Goal: Contribute content: Contribute content

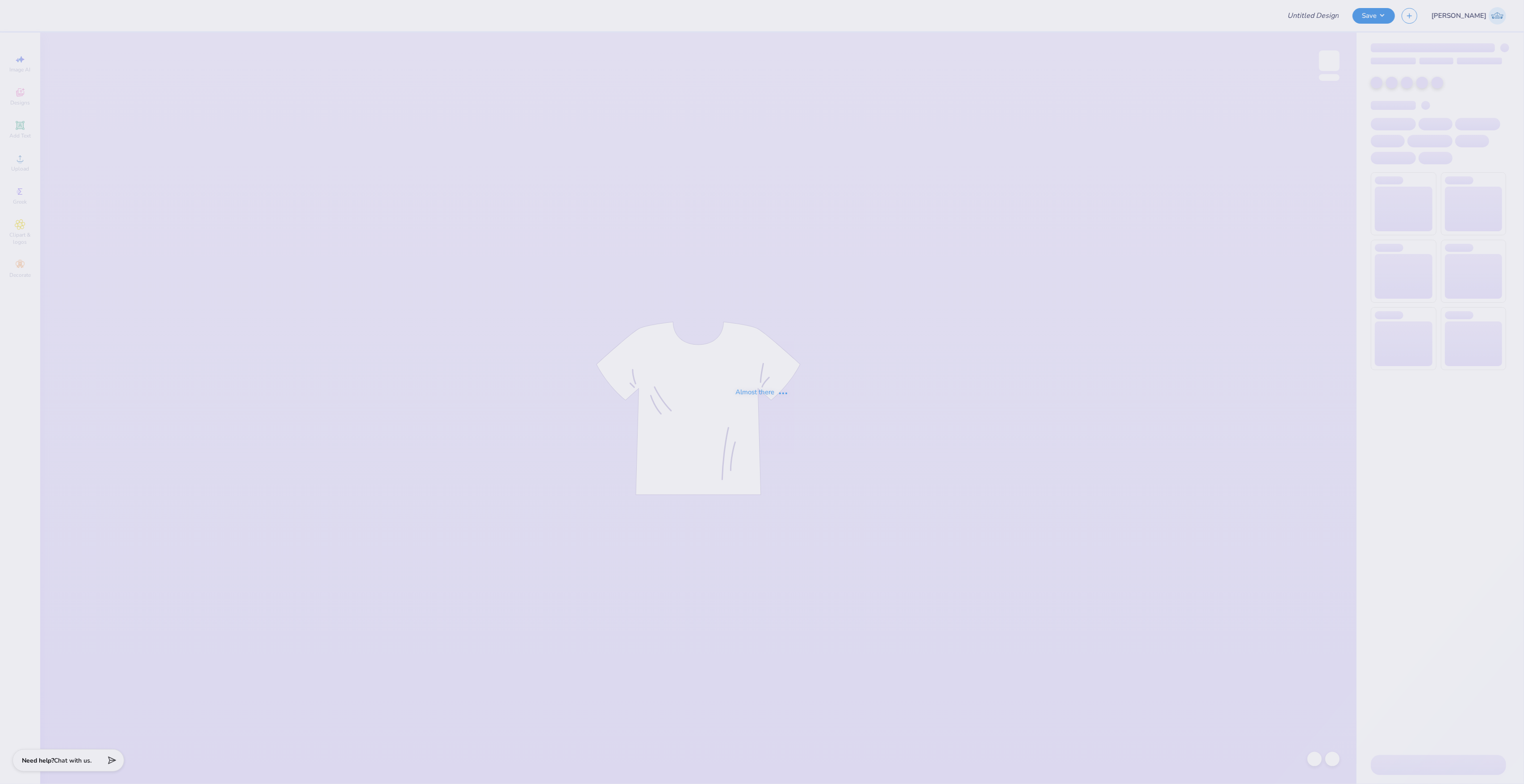
type input "[GEOGRAPHIC_DATA] : [PERSON_NAME]"
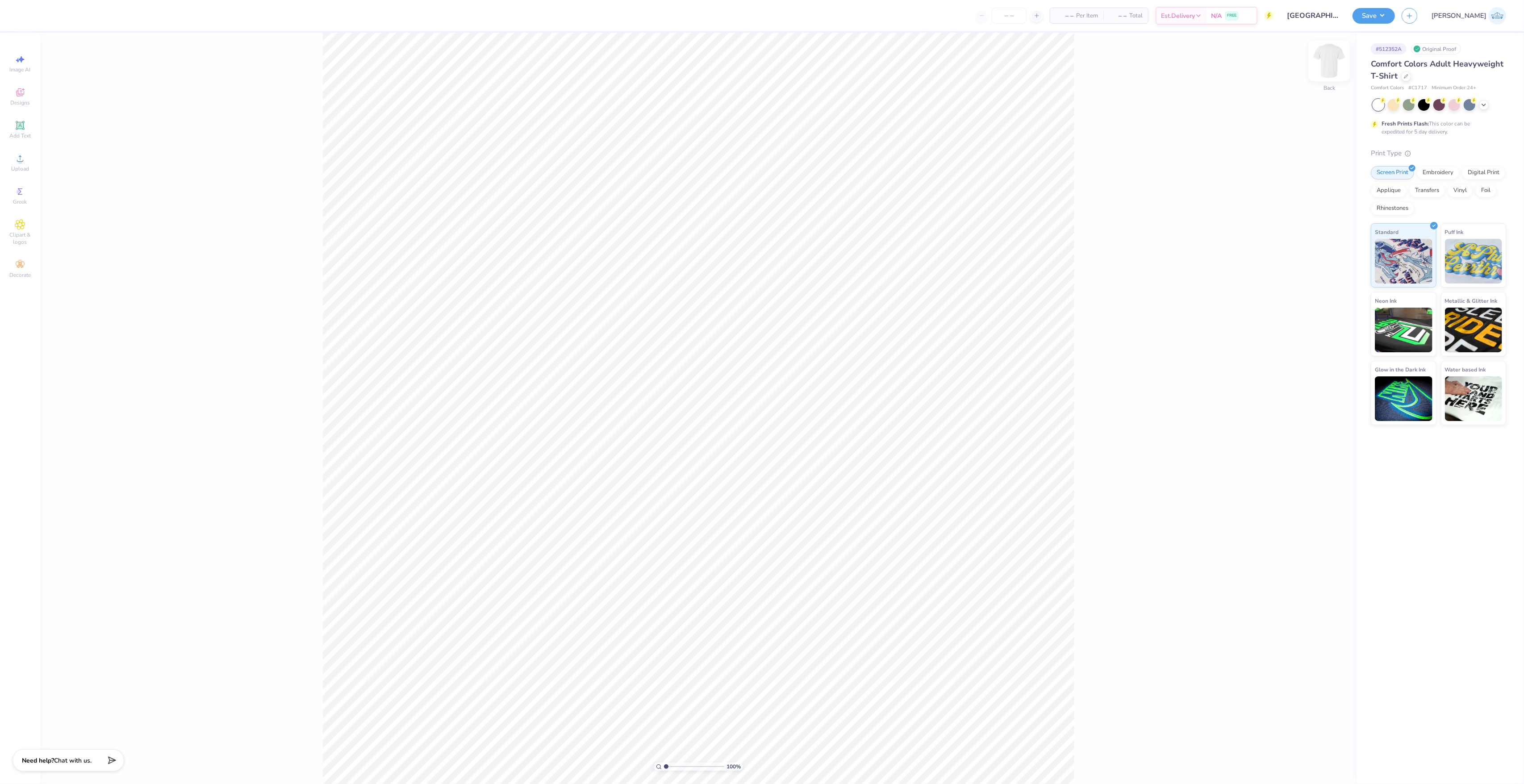
click at [1323, 61] on img at bounding box center [1329, 60] width 36 height 36
drag, startPoint x: 35, startPoint y: 181, endPoint x: 24, endPoint y: 161, distance: 22.8
click at [31, 174] on div "Image AI Designs Add Text Upload Greek Clipart & logos Decorate" at bounding box center [20, 166] width 31 height 232
click at [24, 161] on icon at bounding box center [20, 158] width 11 height 11
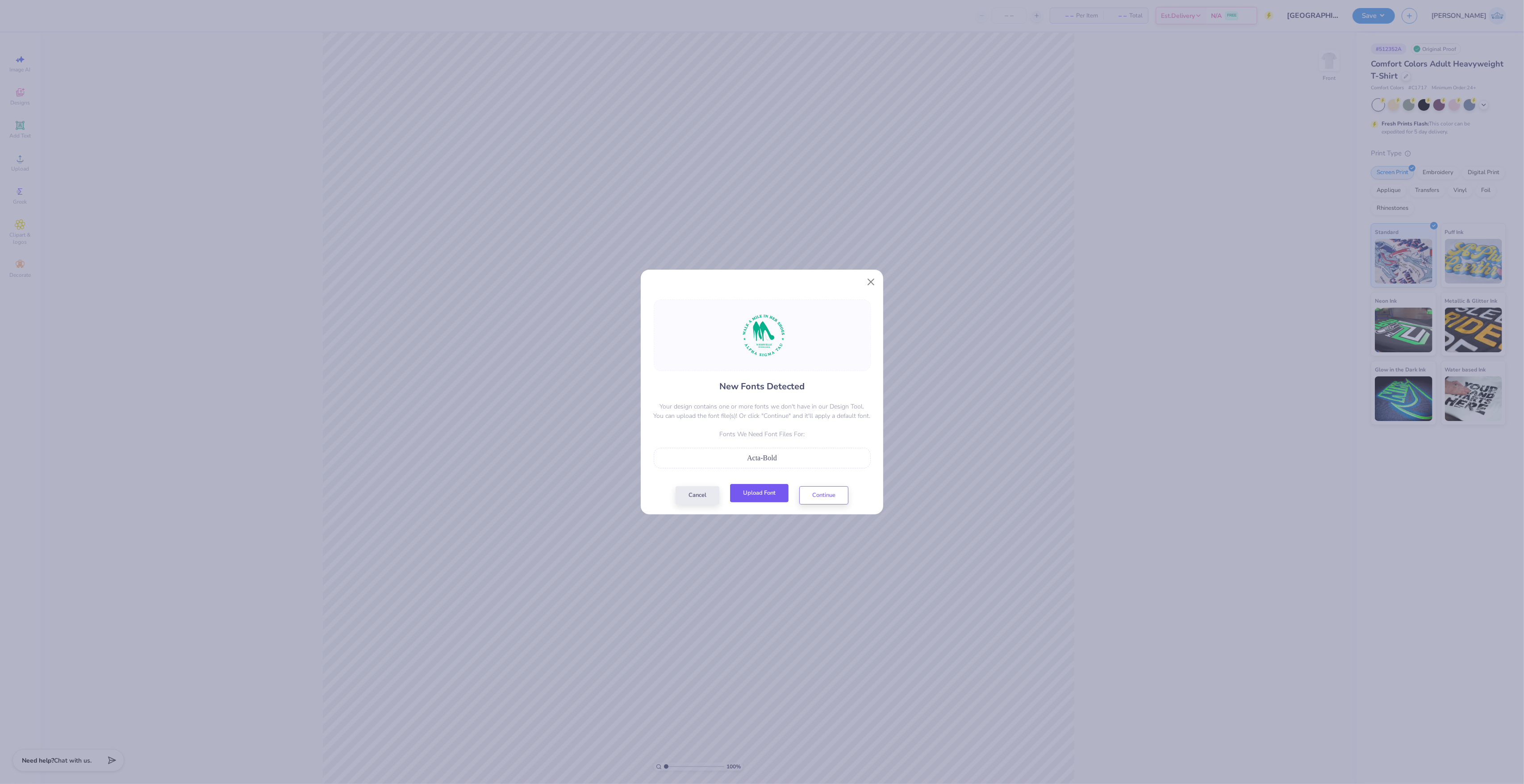
click at [749, 499] on button "Upload Font" at bounding box center [759, 493] width 59 height 18
drag, startPoint x: 800, startPoint y: 512, endPoint x: 801, endPoint y: 501, distance: 11.0
click at [800, 503] on div "New Fonts Detected Your design contains one or more fonts we don't have in our …" at bounding box center [762, 402] width 242 height 225
click at [829, 501] on button "Continue" at bounding box center [824, 493] width 49 height 18
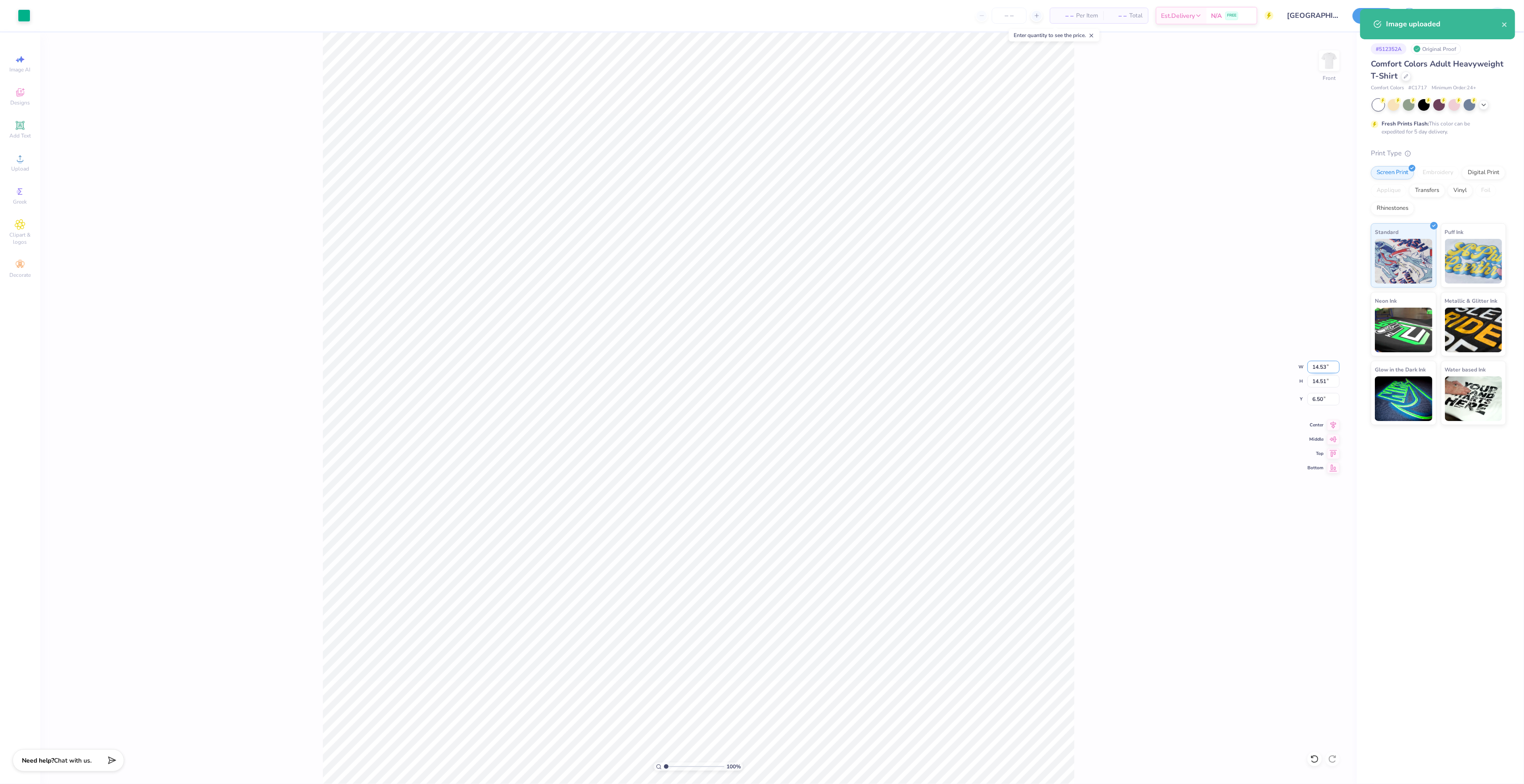
click at [1327, 366] on input "14.53" at bounding box center [1323, 367] width 32 height 13
type input "12.00"
type input "11.98"
type input "7.76"
click at [1316, 763] on icon at bounding box center [1314, 759] width 9 height 9
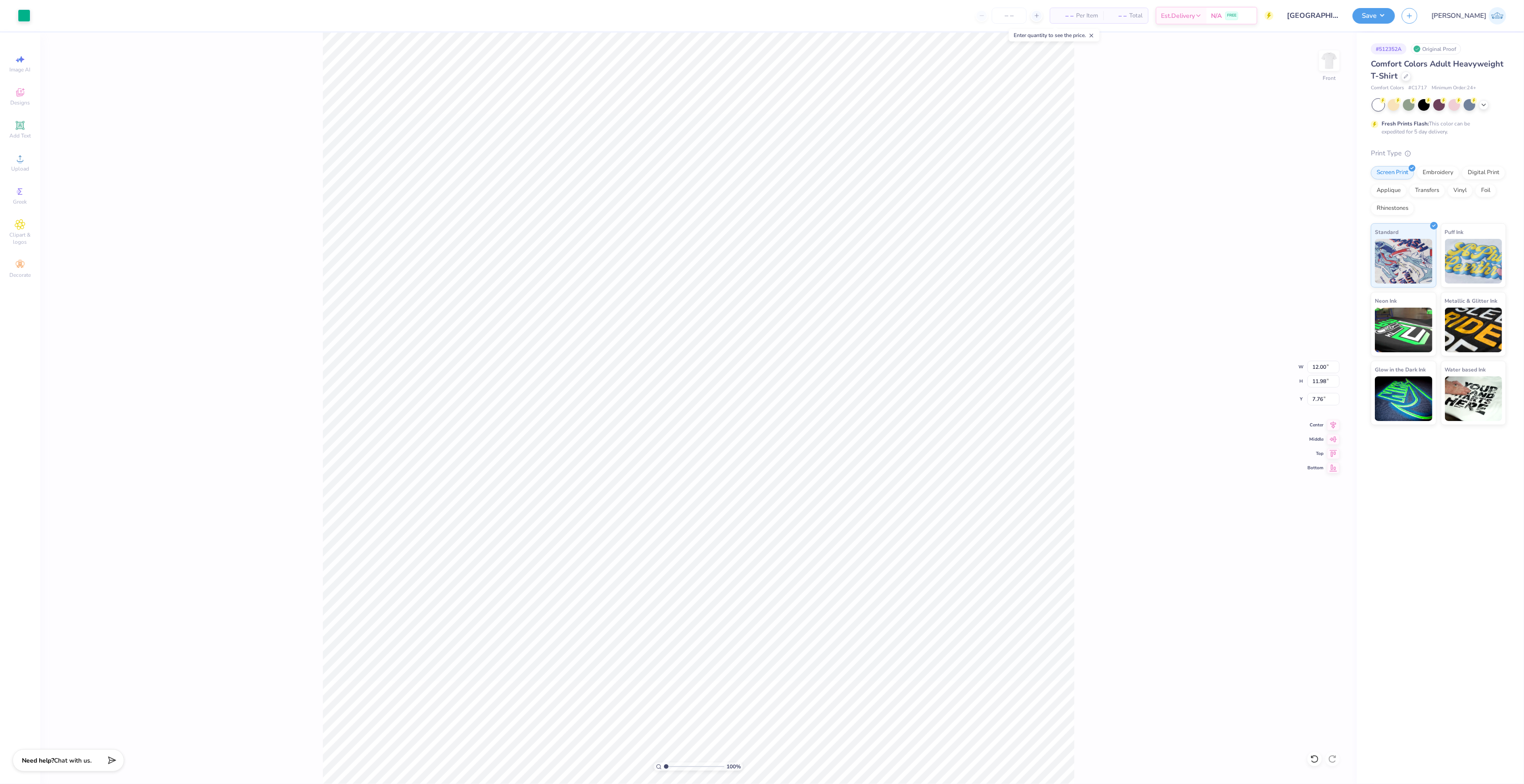
type input "14.53"
type input "14.51"
type input "6.50"
drag, startPoint x: 1100, startPoint y: 716, endPoint x: 120, endPoint y: 21, distance: 1201.4
click at [120, 21] on div "Art colors – – Per Item – – Total Est. Delivery N/A FREE Design Title Belmont U…" at bounding box center [762, 392] width 1524 height 784
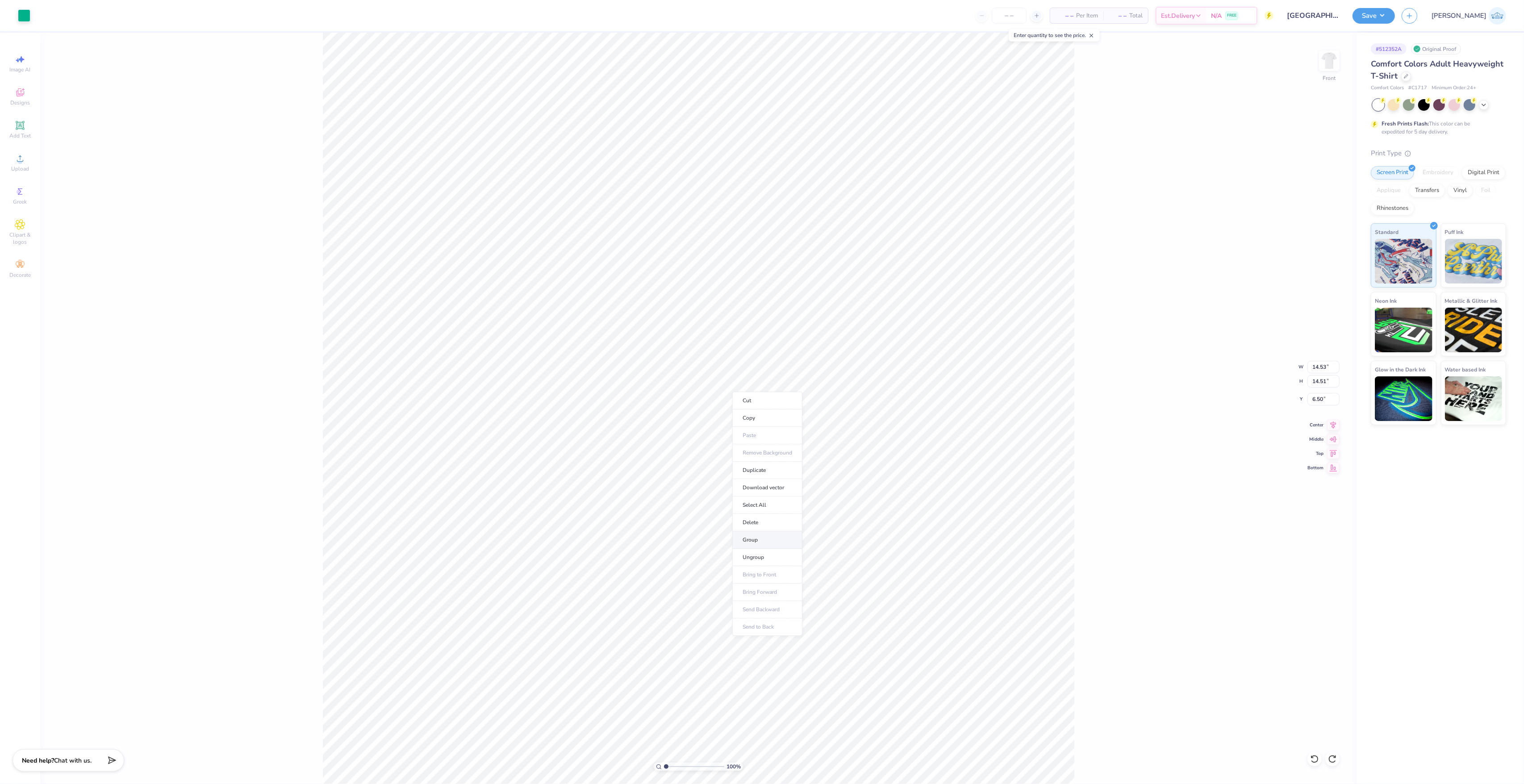
click at [787, 544] on li "Group" at bounding box center [767, 540] width 70 height 18
click at [1316, 373] on div "100 % Front W 14.53 14.53 " H 14.51 14.51 " Y 6.50 6.50 " Center Middle Top Bot…" at bounding box center [698, 408] width 1316 height 751
click at [1318, 366] on div "100 % Front W 14.53 H 14.51 Y 6.50 Center Middle Top Bottom" at bounding box center [698, 408] width 1316 height 751
click at [1319, 366] on input "14.53" at bounding box center [1323, 367] width 32 height 13
type input "11.00"
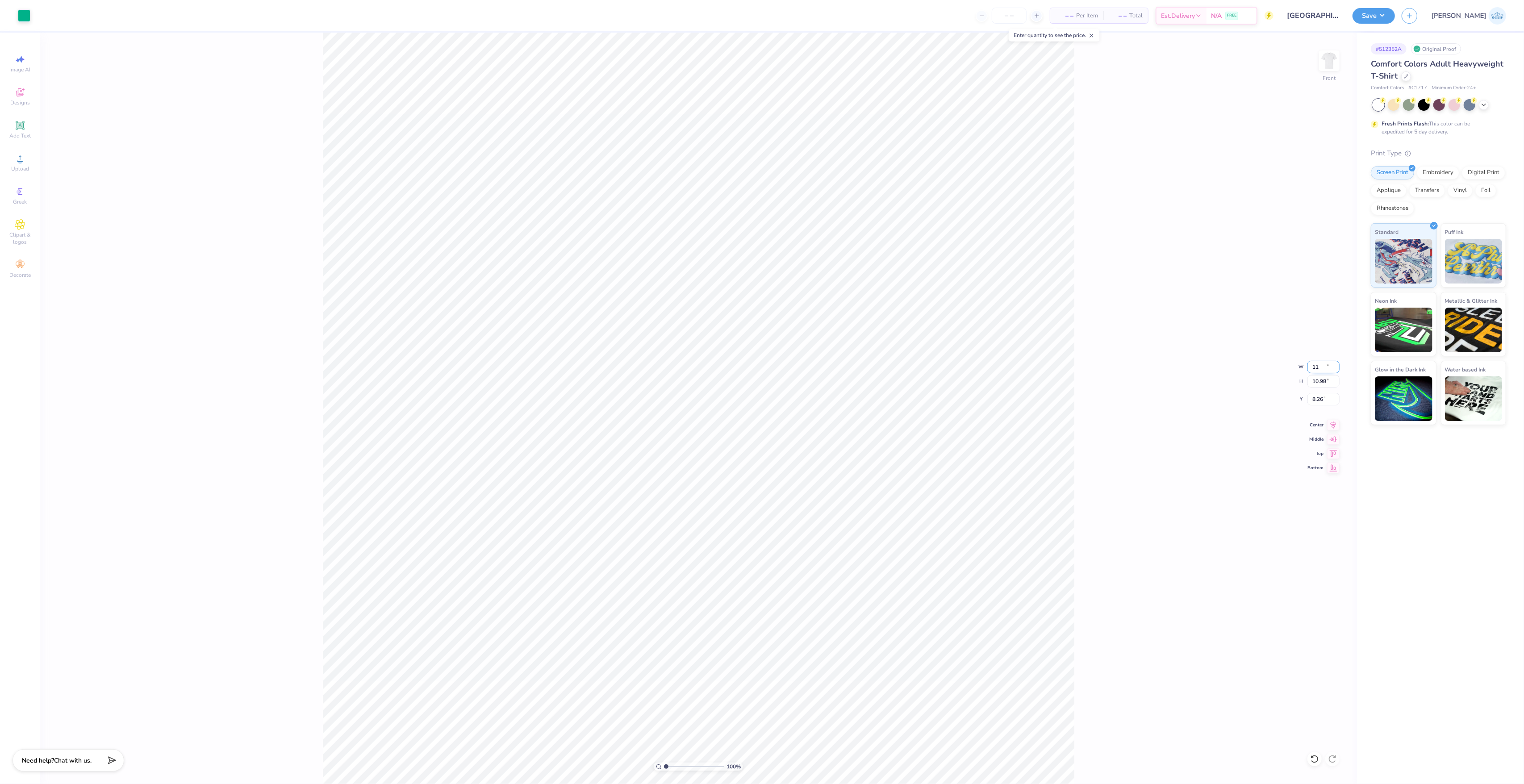
type input "10.98"
type input "8.26"
click at [1313, 406] on div "100 % Front W 11.00 11.00 " H 10.98 10.98 " Y 8.26 8.26 " Center Middle Top Bot…" at bounding box center [698, 408] width 1316 height 751
click at [1320, 397] on input "8.26" at bounding box center [1323, 399] width 32 height 13
type input "3.00"
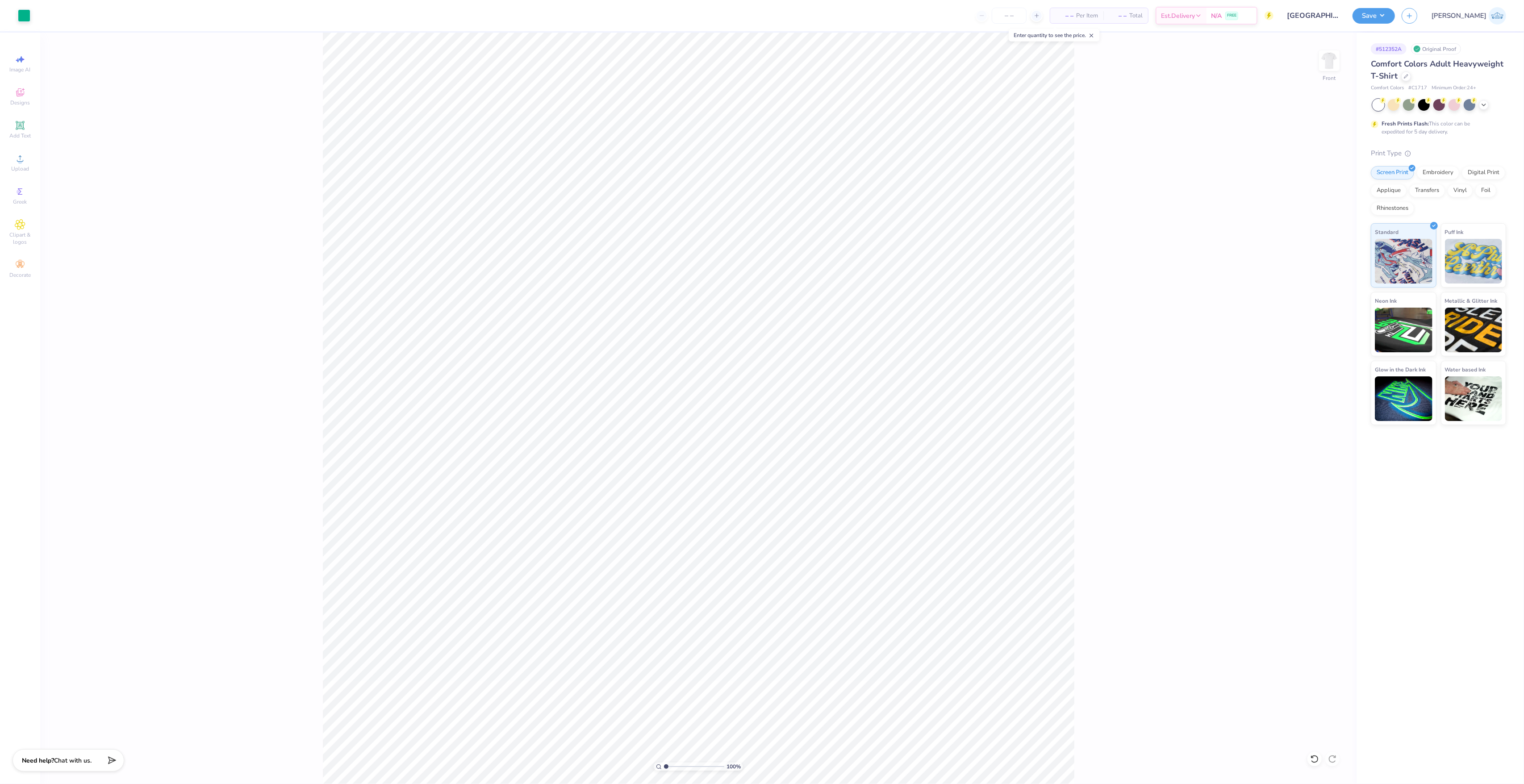
drag, startPoint x: 1335, startPoint y: 62, endPoint x: 347, endPoint y: 3, distance: 989.8
click at [1335, 62] on img at bounding box center [1329, 60] width 18 height 18
click at [22, 161] on icon at bounding box center [20, 159] width 6 height 6
click at [1315, 366] on input "14.17" at bounding box center [1323, 367] width 32 height 13
click at [1313, 362] on input "14.17" at bounding box center [1323, 367] width 32 height 13
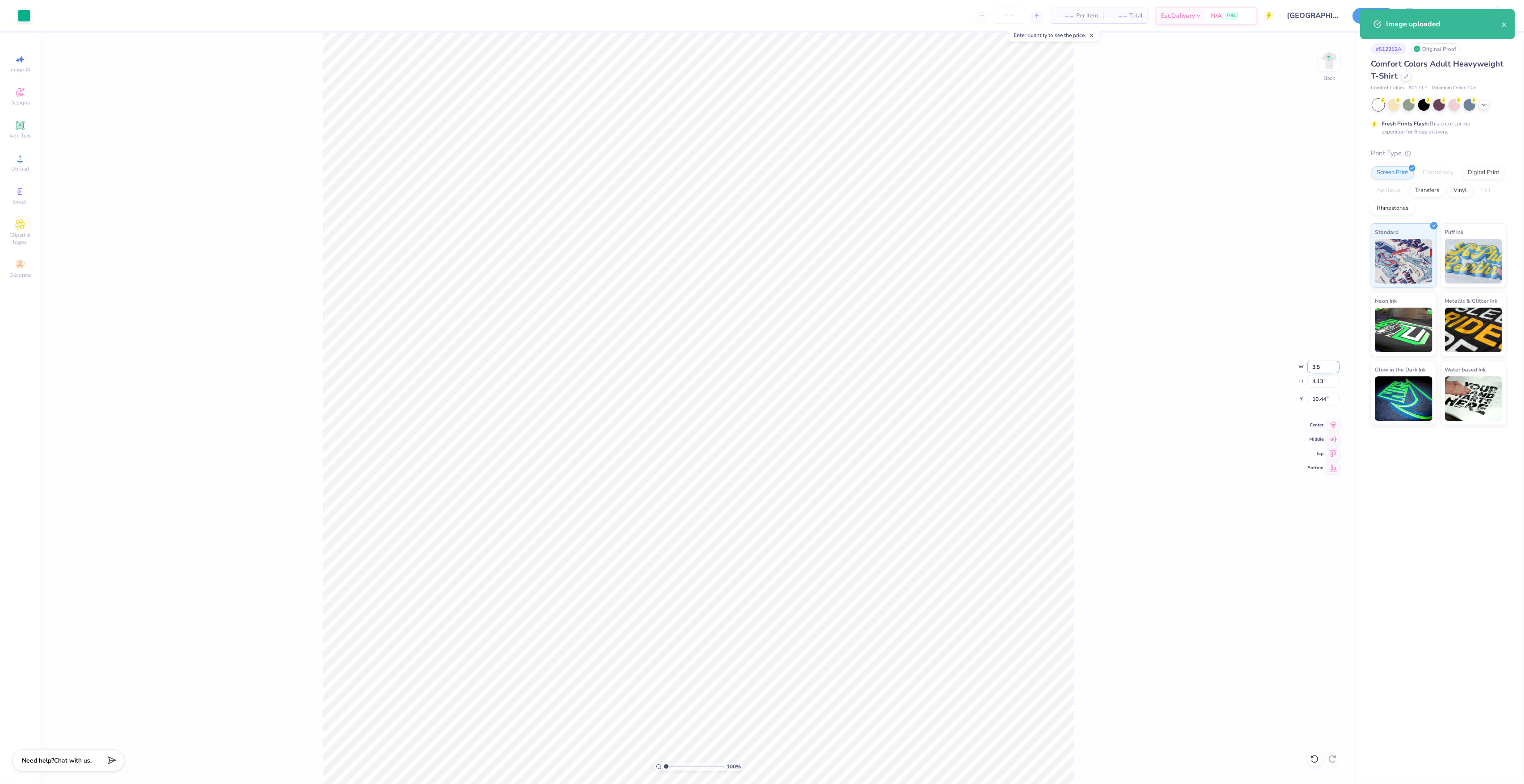
type input "3.50"
type input "1.02"
type input "2.91"
click at [1313, 399] on input "2.91" at bounding box center [1323, 399] width 32 height 13
type input "3.00"
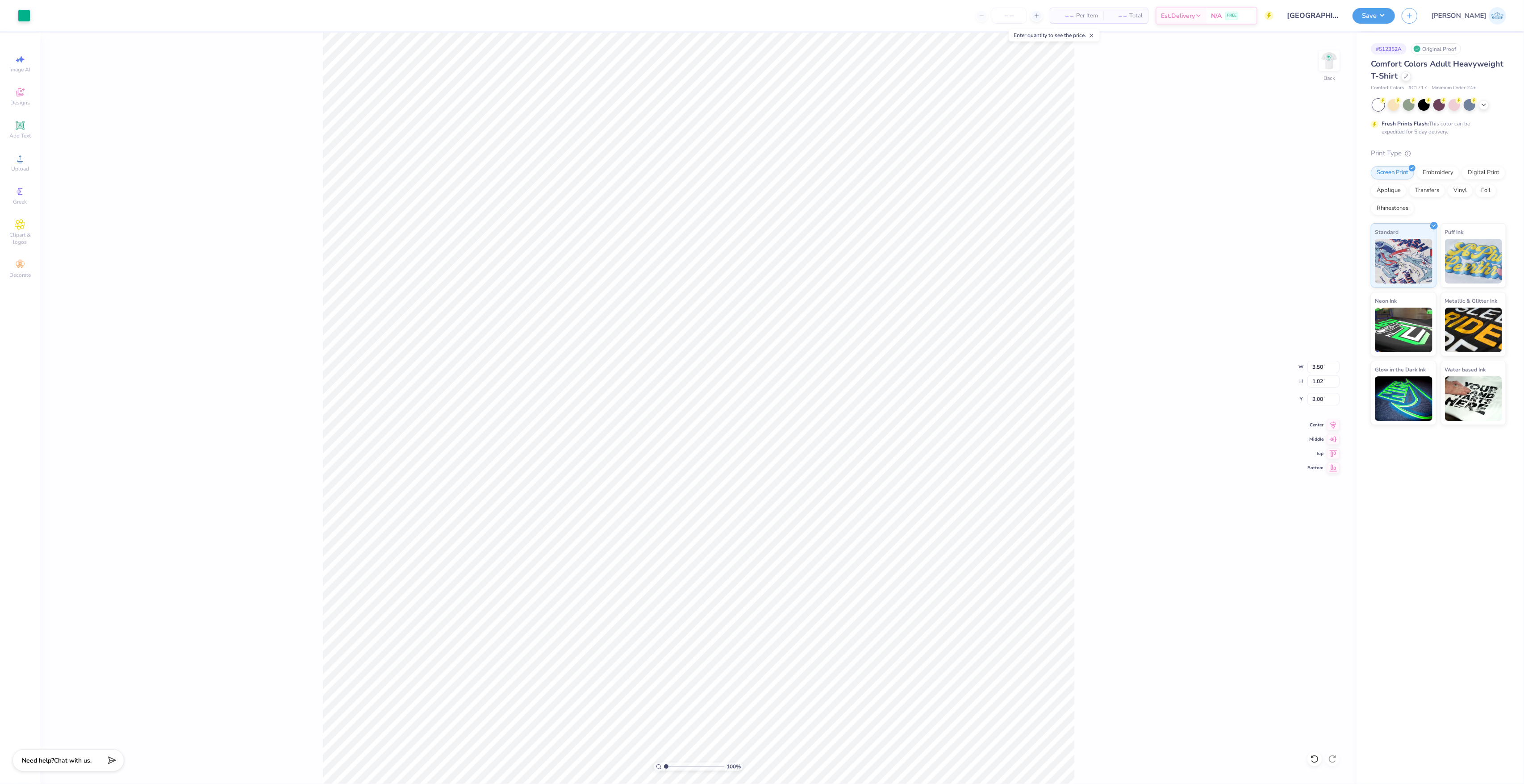
drag, startPoint x: 1101, startPoint y: 491, endPoint x: 1095, endPoint y: 488, distance: 6.7
click at [1100, 491] on div "100 % Back W 3.50 3.50 " H 1.02 1.02 " Y 3.00 3.00 " Center Middle Top Bottom" at bounding box center [698, 408] width 1316 height 751
type input "3.19"
click at [1317, 367] on input "3.50" at bounding box center [1323, 367] width 32 height 13
type input "8.00"
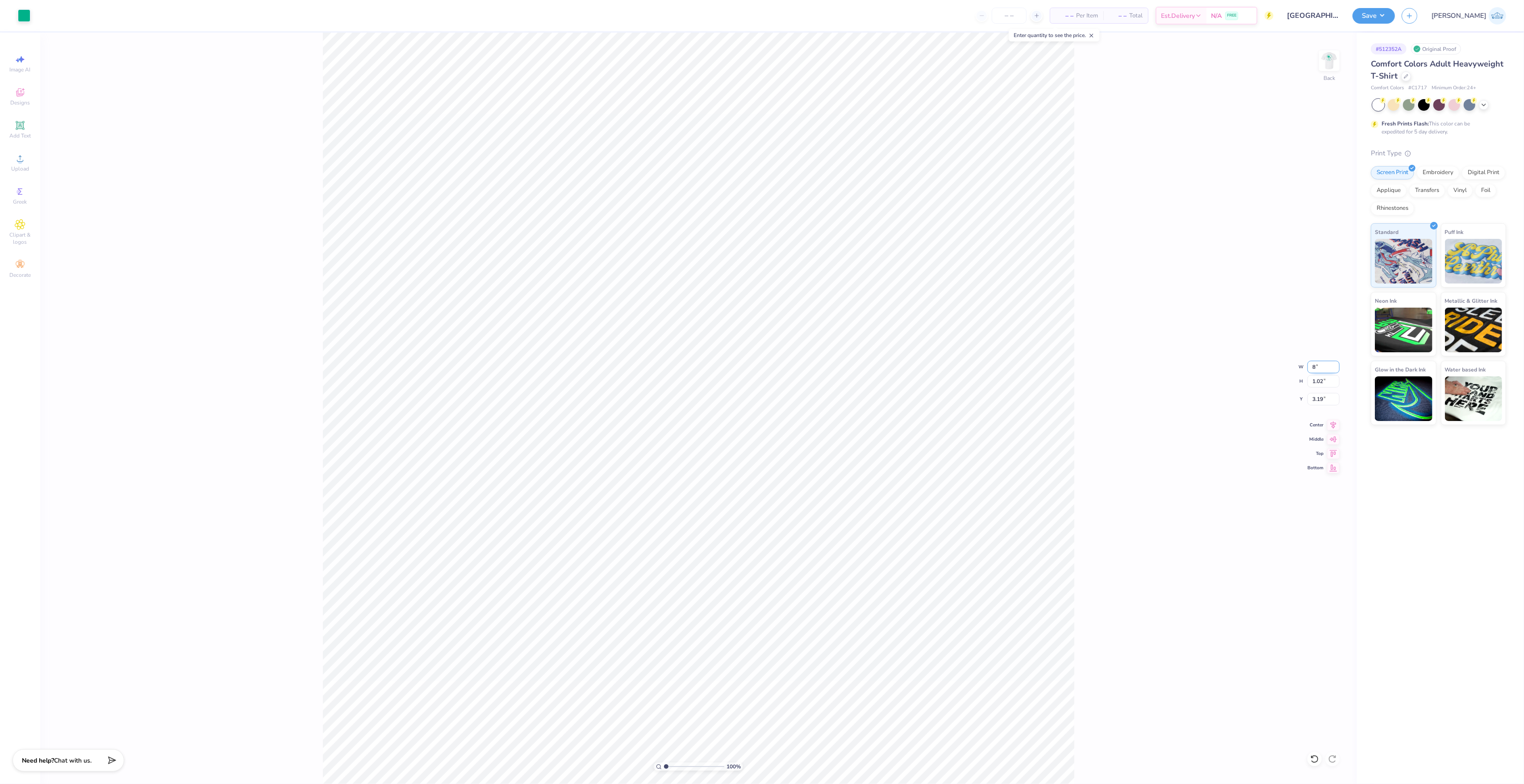
type input "2.33"
click at [1312, 394] on input "2.54" at bounding box center [1323, 399] width 32 height 13
type input "3.00"
click at [1324, 417] on div "100 % Back W 8.00 8.00 " H 2.33 2.33 " Y 3.00 3.00 " Center Middle Top Bottom" at bounding box center [698, 408] width 1316 height 751
click at [1324, 420] on div "Center" at bounding box center [1323, 423] width 32 height 11
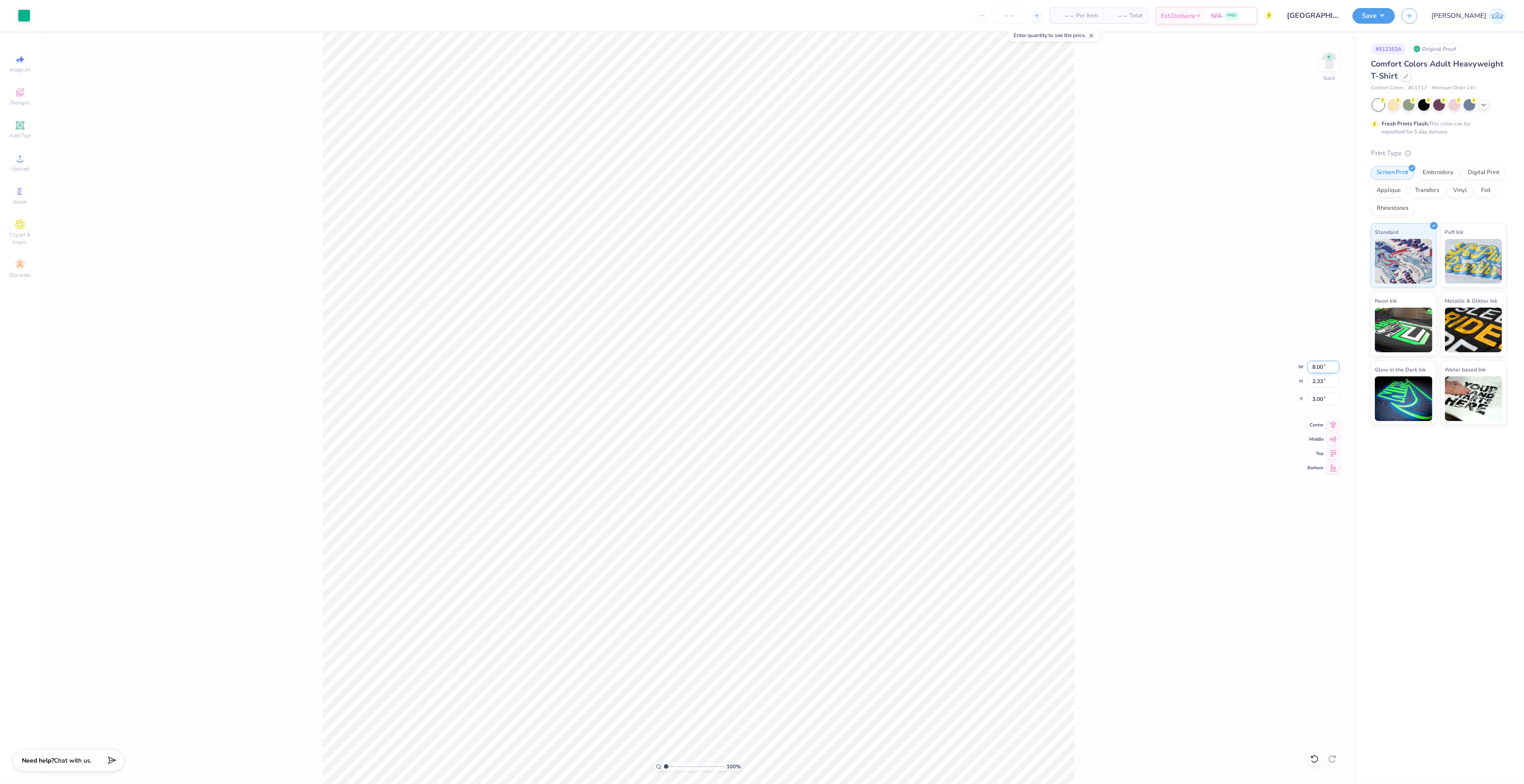
click at [1316, 362] on input "8.00" at bounding box center [1323, 367] width 32 height 13
type input "4"
type input "3.50"
type input "1.02"
type input "3.66"
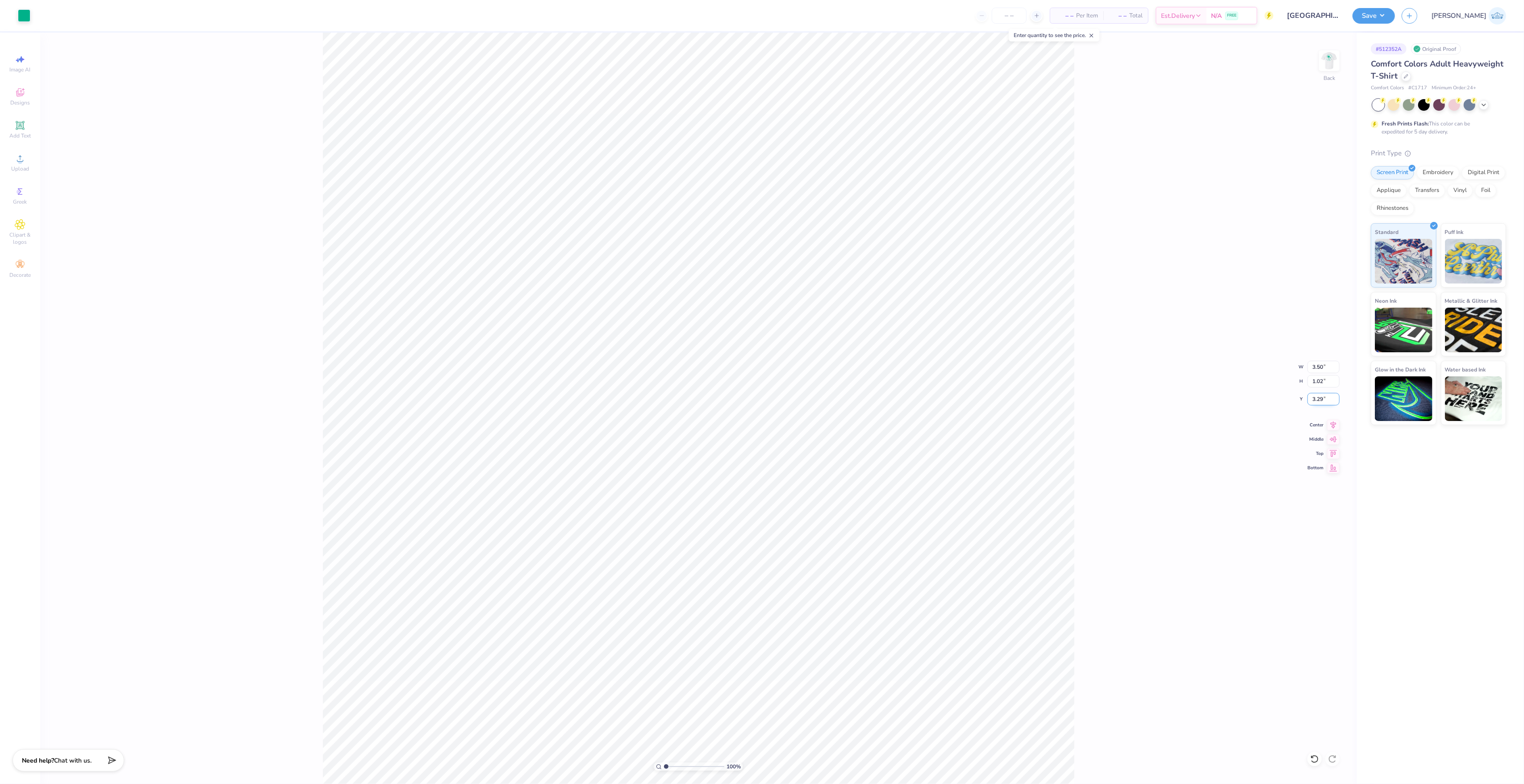
click at [1323, 403] on input "3.29" at bounding box center [1323, 399] width 32 height 13
type input "3.00"
click at [1335, 70] on div at bounding box center [1329, 60] width 41 height 41
type input "5.60"
click at [1310, 759] on icon at bounding box center [1314, 759] width 9 height 9
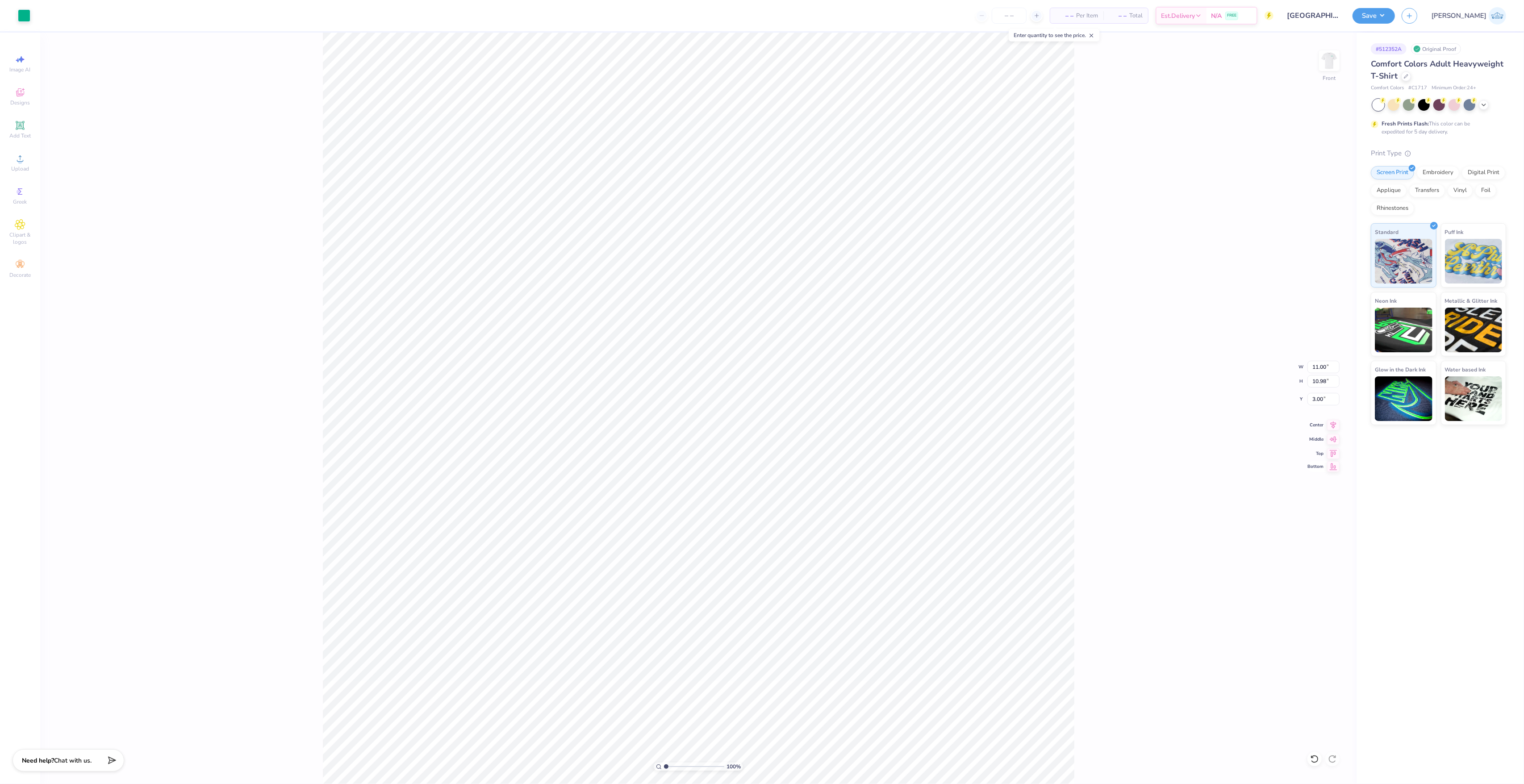
click at [1333, 470] on icon at bounding box center [1334, 466] width 8 height 7
type input "16.02"
type input "3.63"
type input "1.17"
type input "10.65"
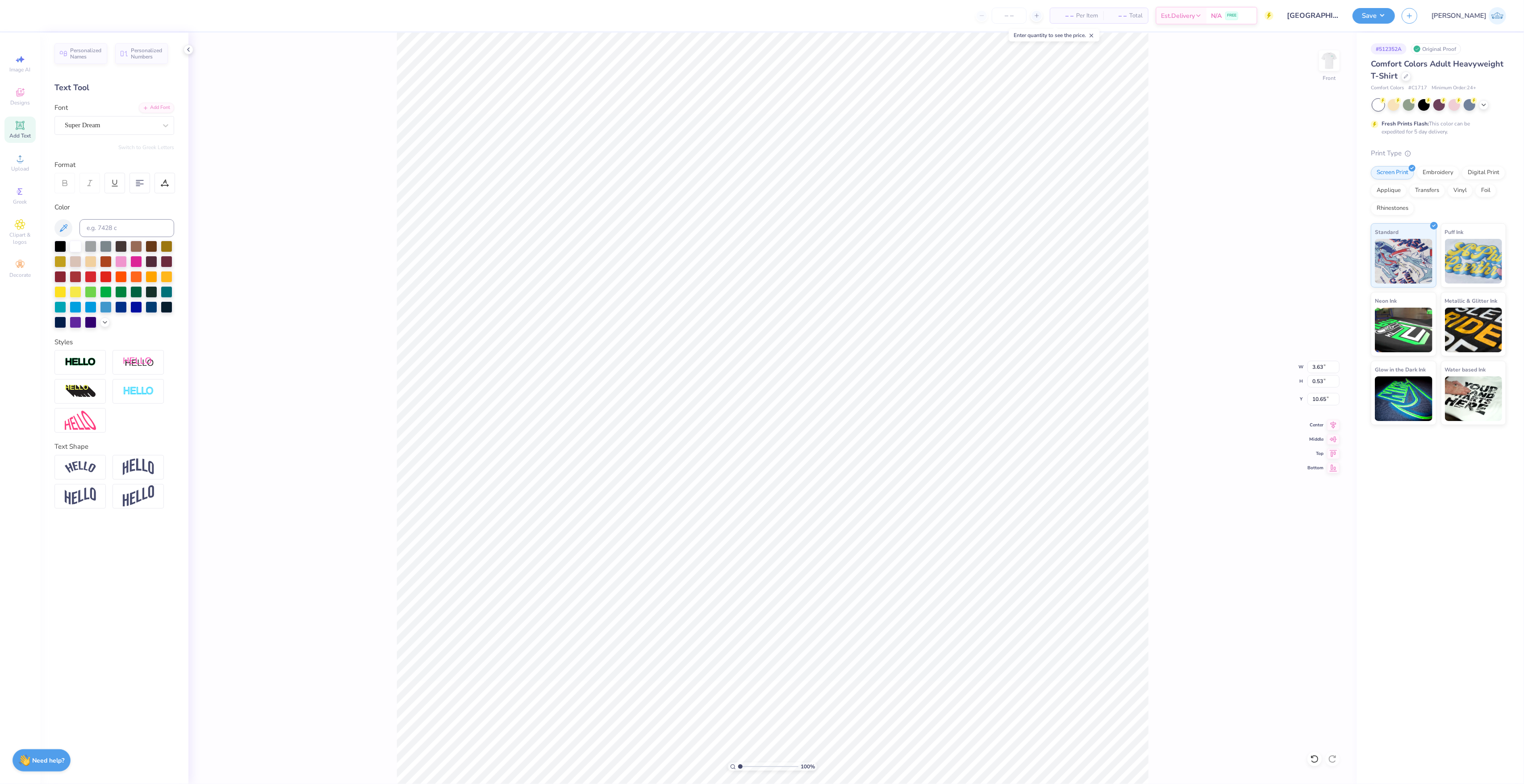
click at [90, 135] on div "Personalized Names Personalized Numbers Text Tool Add Font Font Super Dream Swi…" at bounding box center [115, 408] width 149 height 751
click at [90, 133] on div "Super Dream" at bounding box center [115, 125] width 120 height 19
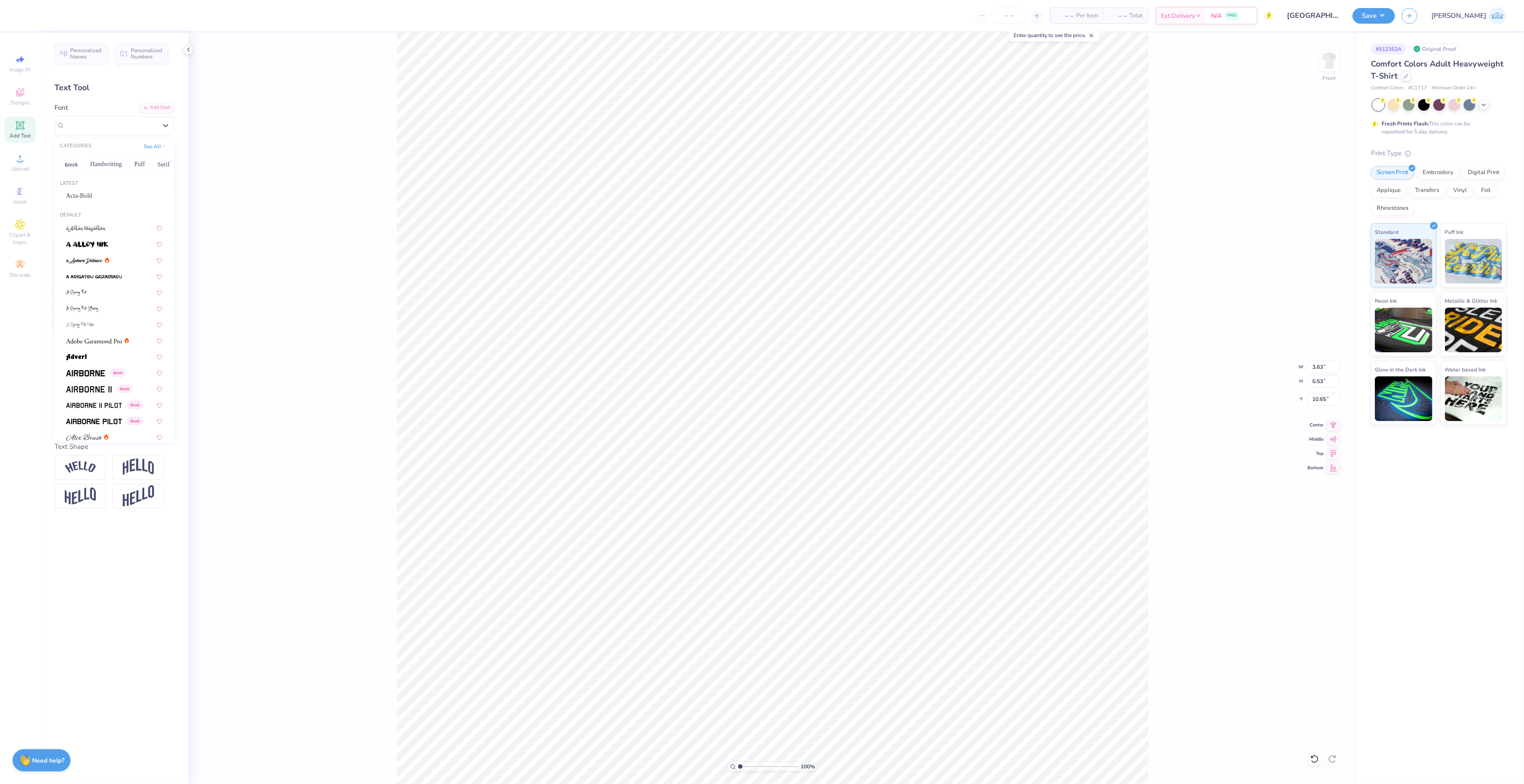
click at [94, 199] on div "Acta-Bold" at bounding box center [114, 196] width 96 height 9
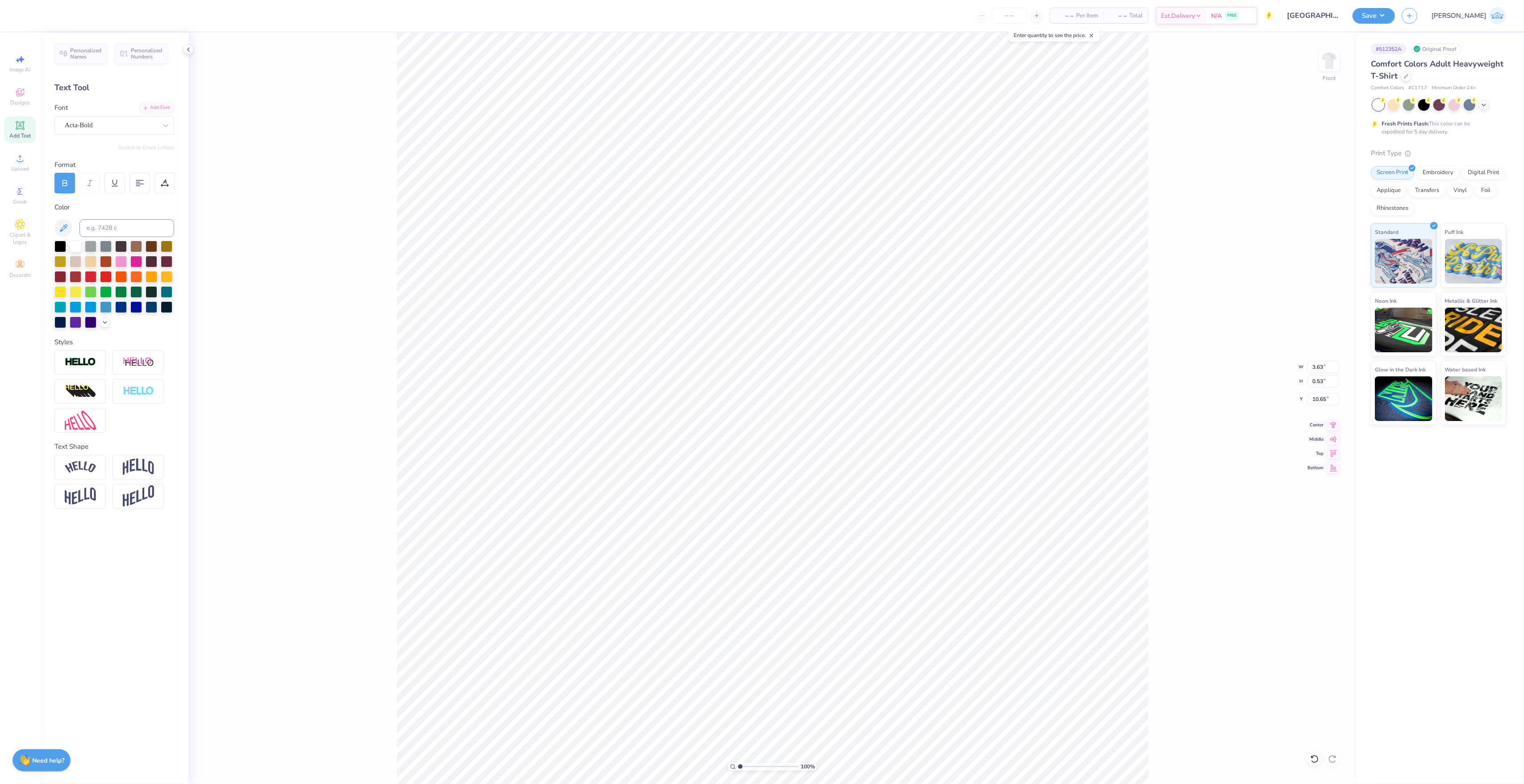
type input "3.76"
type input "0.51"
type input "10.71"
click at [113, 129] on div "Super Dream" at bounding box center [110, 125] width 94 height 14
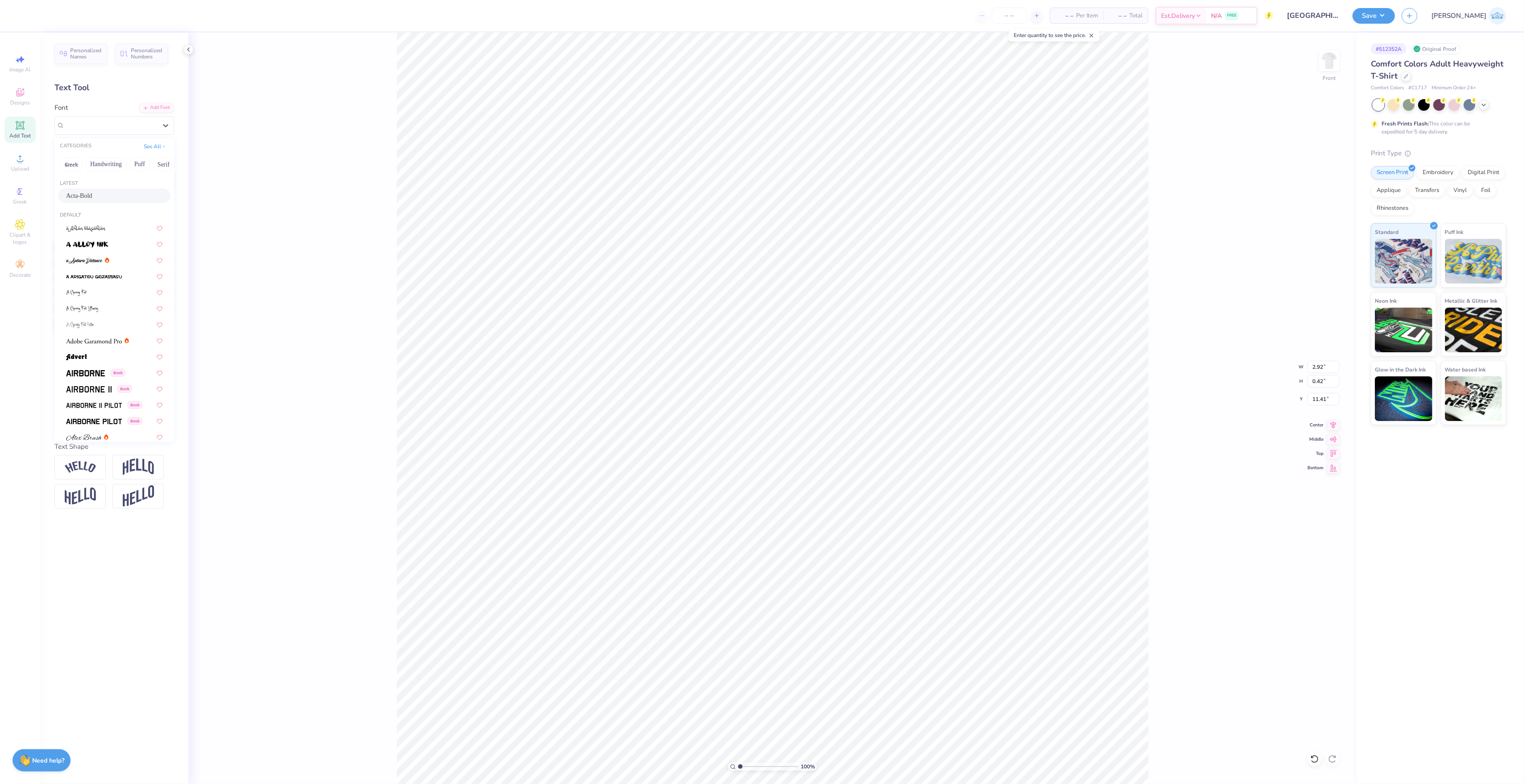
click at [115, 196] on div "Acta-Bold" at bounding box center [114, 196] width 96 height 9
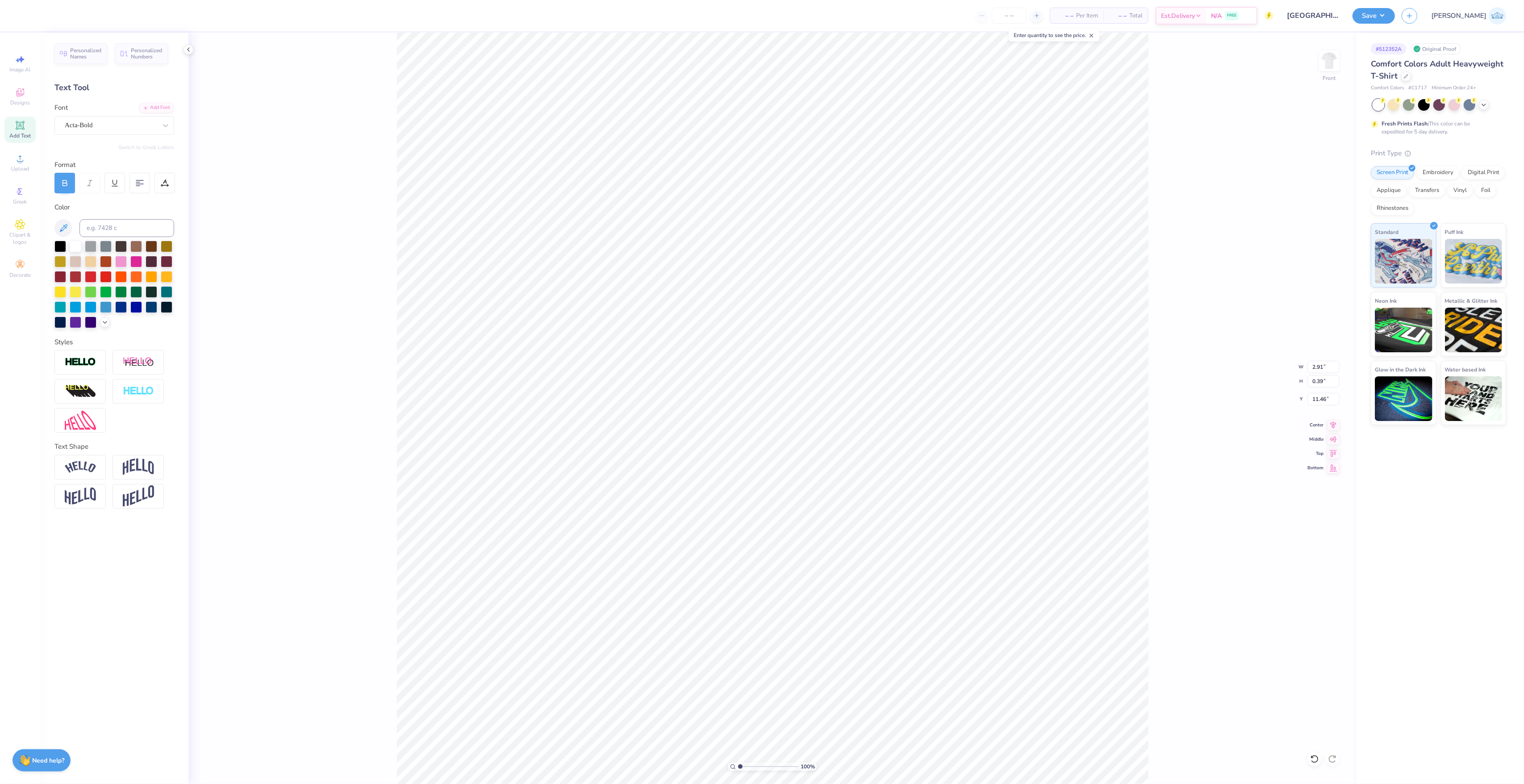
type input "2.91"
type input "0.39"
type input "11.46"
click at [1328, 428] on icon at bounding box center [1333, 423] width 13 height 11
click at [1319, 429] on div "Center" at bounding box center [1323, 423] width 32 height 11
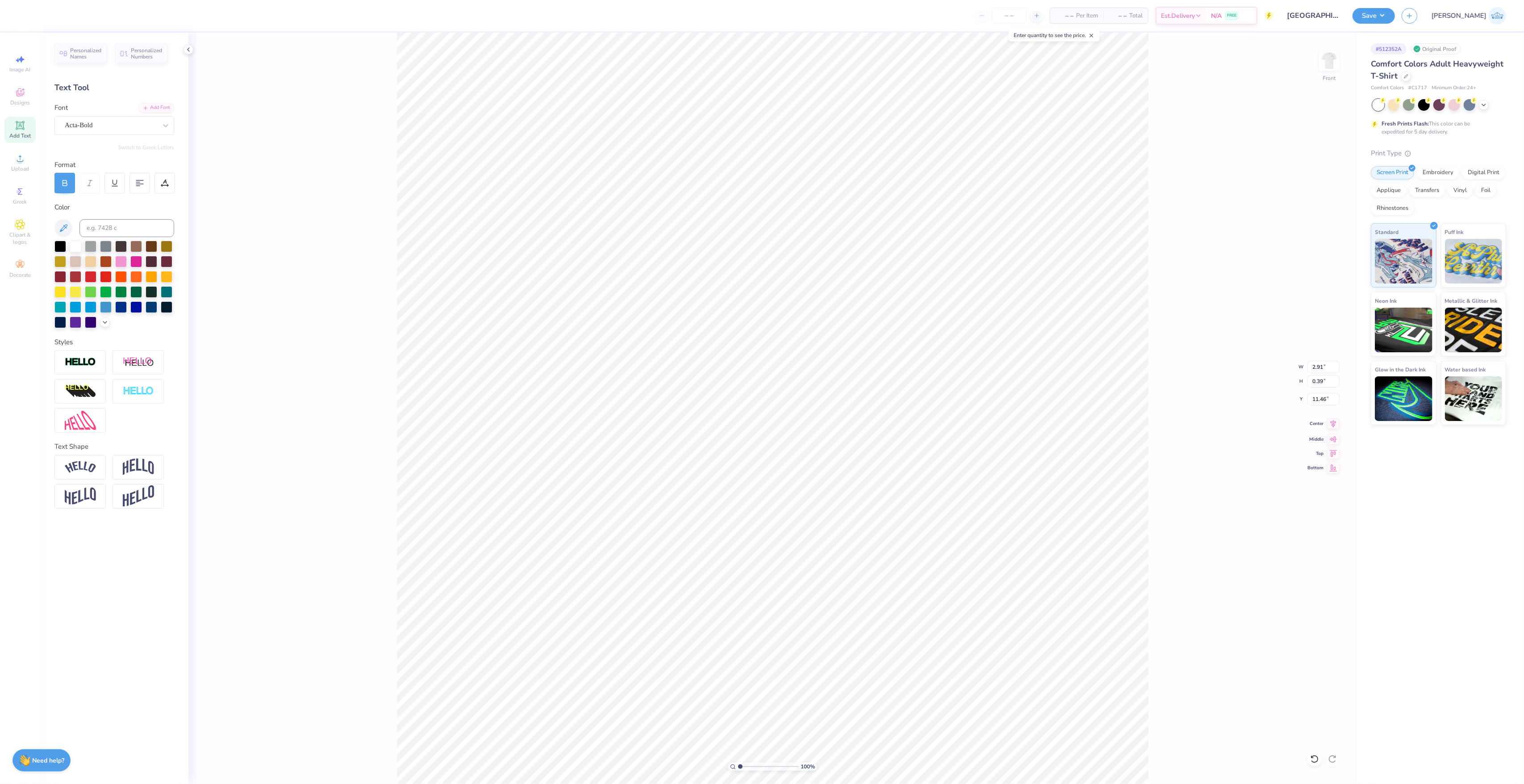
click at [1321, 428] on div "Center" at bounding box center [1323, 423] width 32 height 11
click at [507, 783] on html "Art colors – – Per Item – – Total Est. Delivery N/A FREE Design Title Belmont U…" at bounding box center [762, 392] width 1524 height 784
type input "11.00"
type input "10.98"
click at [1315, 403] on input "16.02" at bounding box center [1323, 399] width 32 height 13
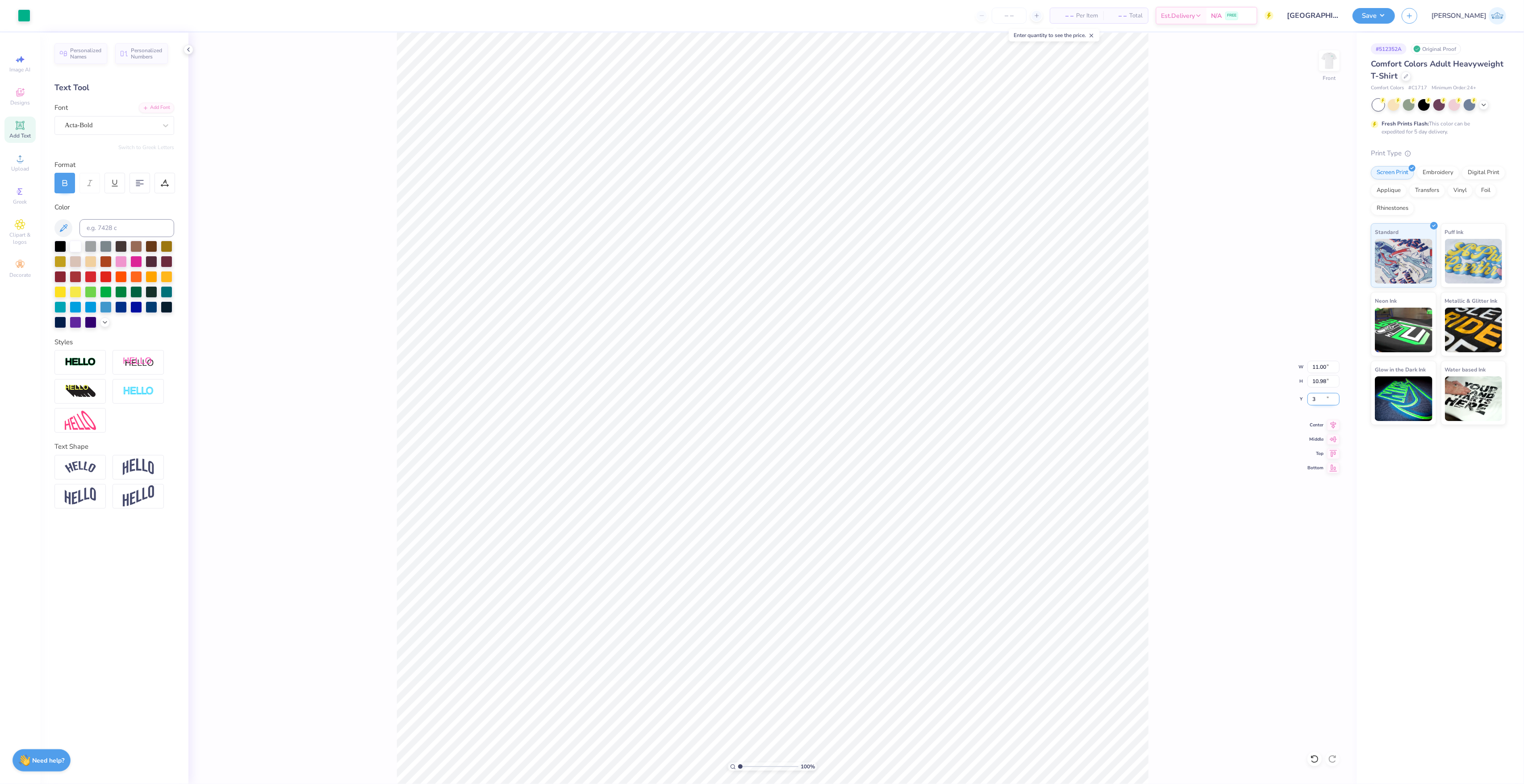
type input "3.00"
click at [1168, 456] on div "100 % Front W 11.00 11.00 " H 10.98 10.98 " Y 3.00 3.00 " Center Middle Top Bot…" at bounding box center [772, 408] width 1168 height 751
click at [1070, 39] on body "Art colors – – Per Item – – Total Est. Delivery N/A FREE Design Title Belmont U…" at bounding box center [762, 392] width 1524 height 784
click at [1229, 172] on div "100 % Front W 11.00 11.00 " H 10.98 10.98 " Y 3.00 3.00 " Center Middle Top Bot…" at bounding box center [772, 408] width 1168 height 751
drag, startPoint x: 1427, startPoint y: 13, endPoint x: 1426, endPoint y: 24, distance: 11.0
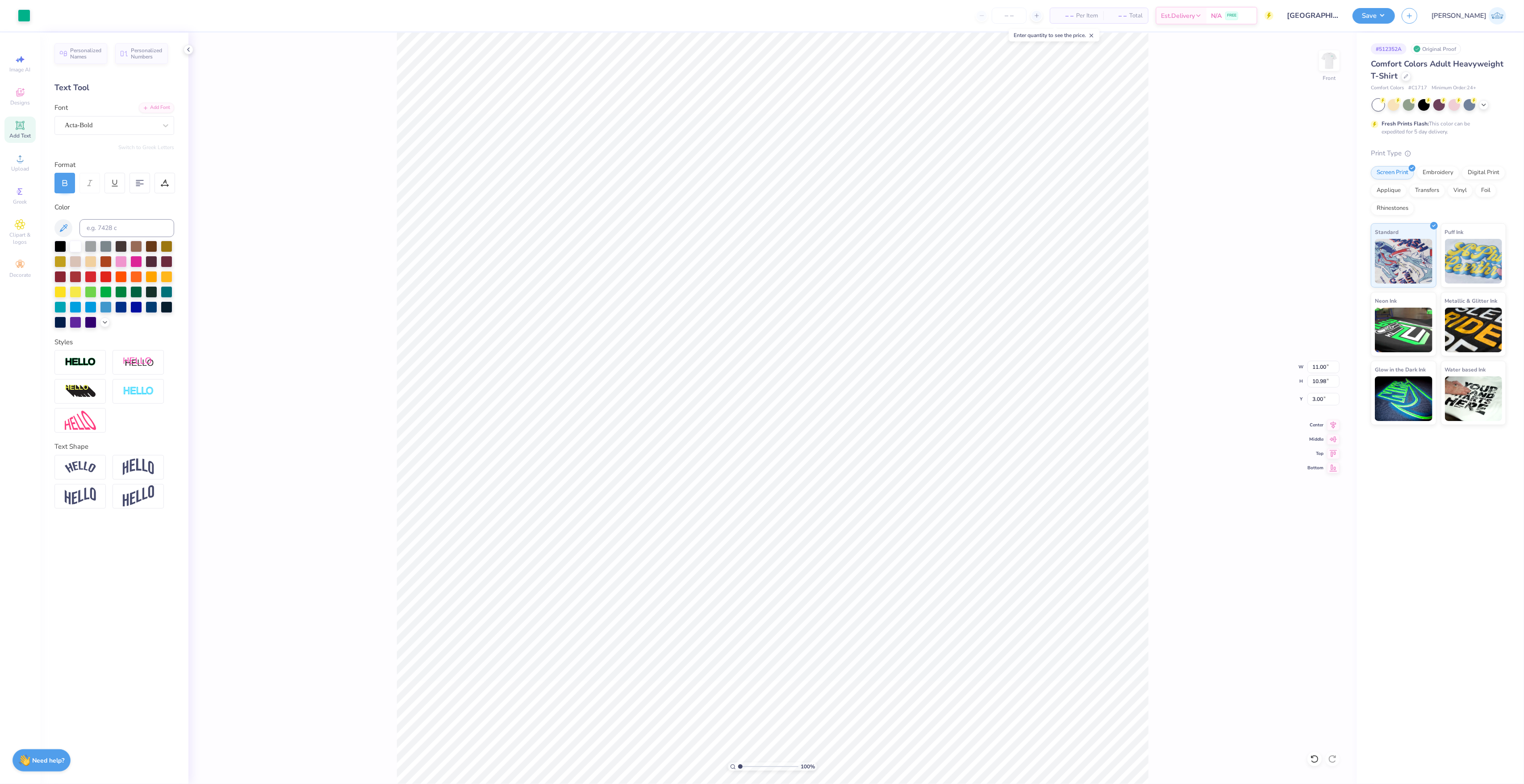
click at [1395, 13] on button "Save" at bounding box center [1374, 16] width 42 height 16
click at [1409, 82] on button "Yes" at bounding box center [1413, 83] width 23 height 14
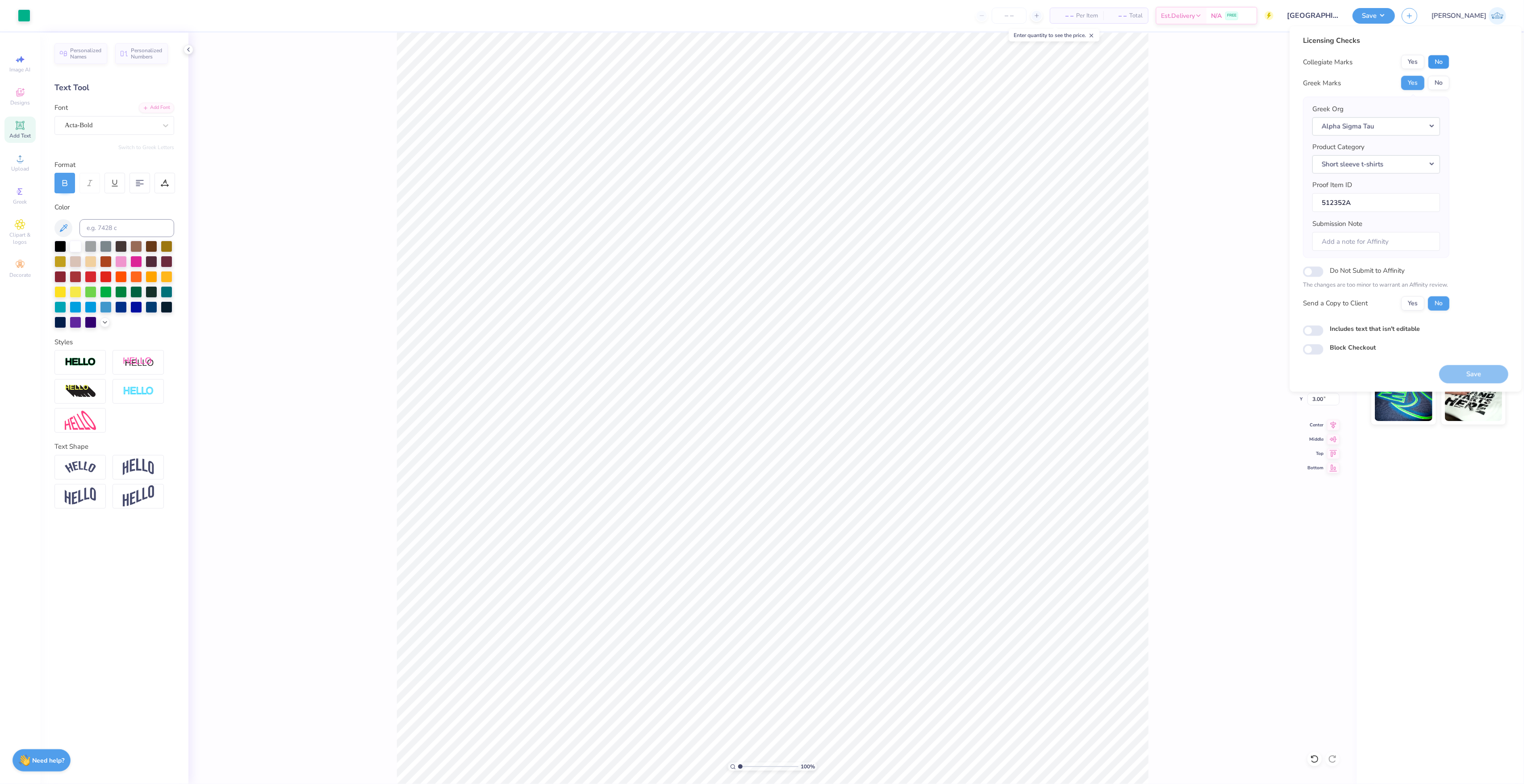
click at [1447, 60] on button "No" at bounding box center [1439, 62] width 21 height 14
click at [1413, 297] on div "Yes No" at bounding box center [1425, 303] width 48 height 14
click at [1414, 303] on button "Yes" at bounding box center [1413, 303] width 23 height 14
click at [1312, 330] on input "Includes text that isn't editable" at bounding box center [1313, 330] width 21 height 11
checkbox input "true"
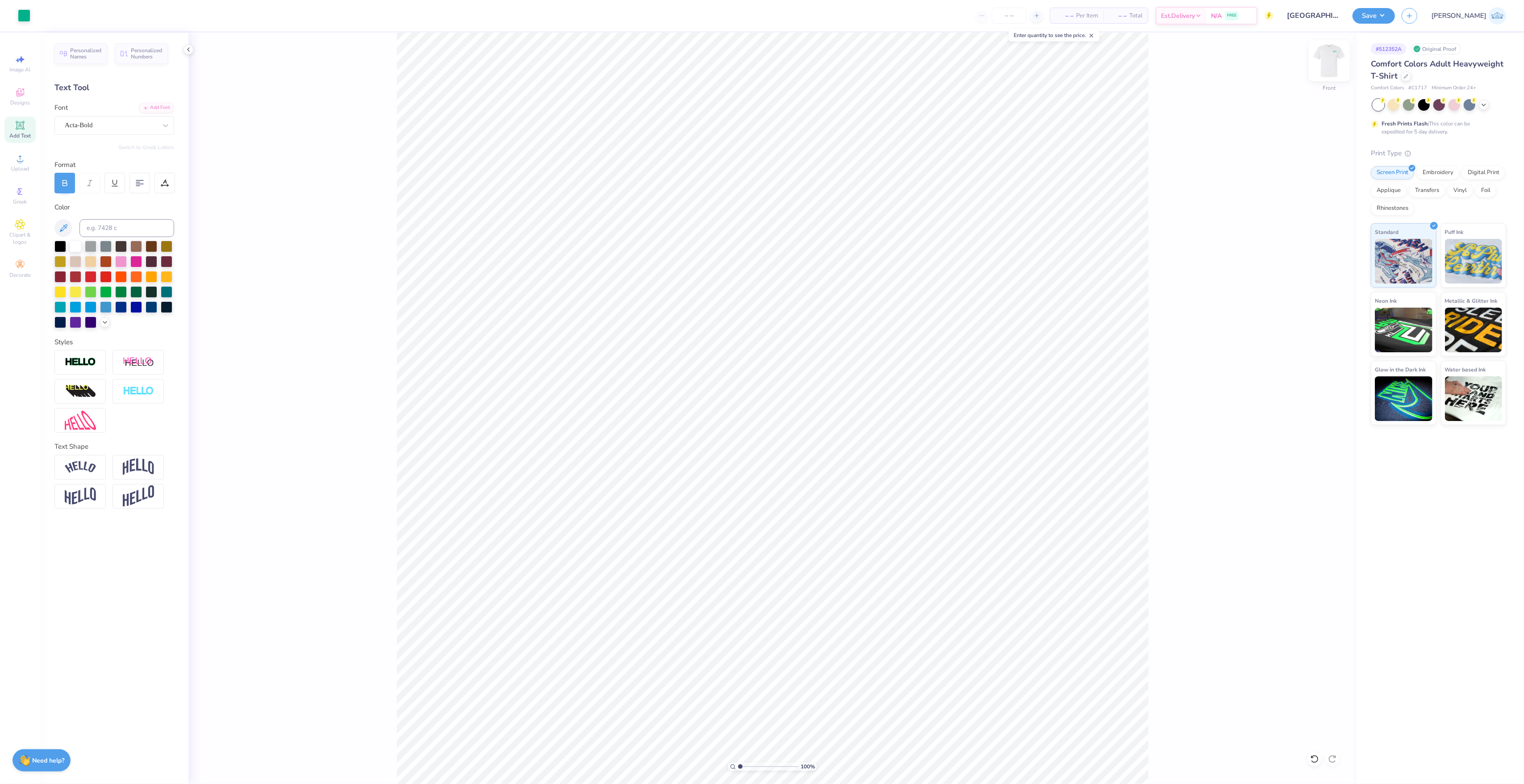
click at [1335, 67] on img at bounding box center [1329, 60] width 36 height 36
click at [1335, 67] on img at bounding box center [1329, 60] width 18 height 18
click at [1395, 8] on button "Save" at bounding box center [1374, 14] width 42 height 16
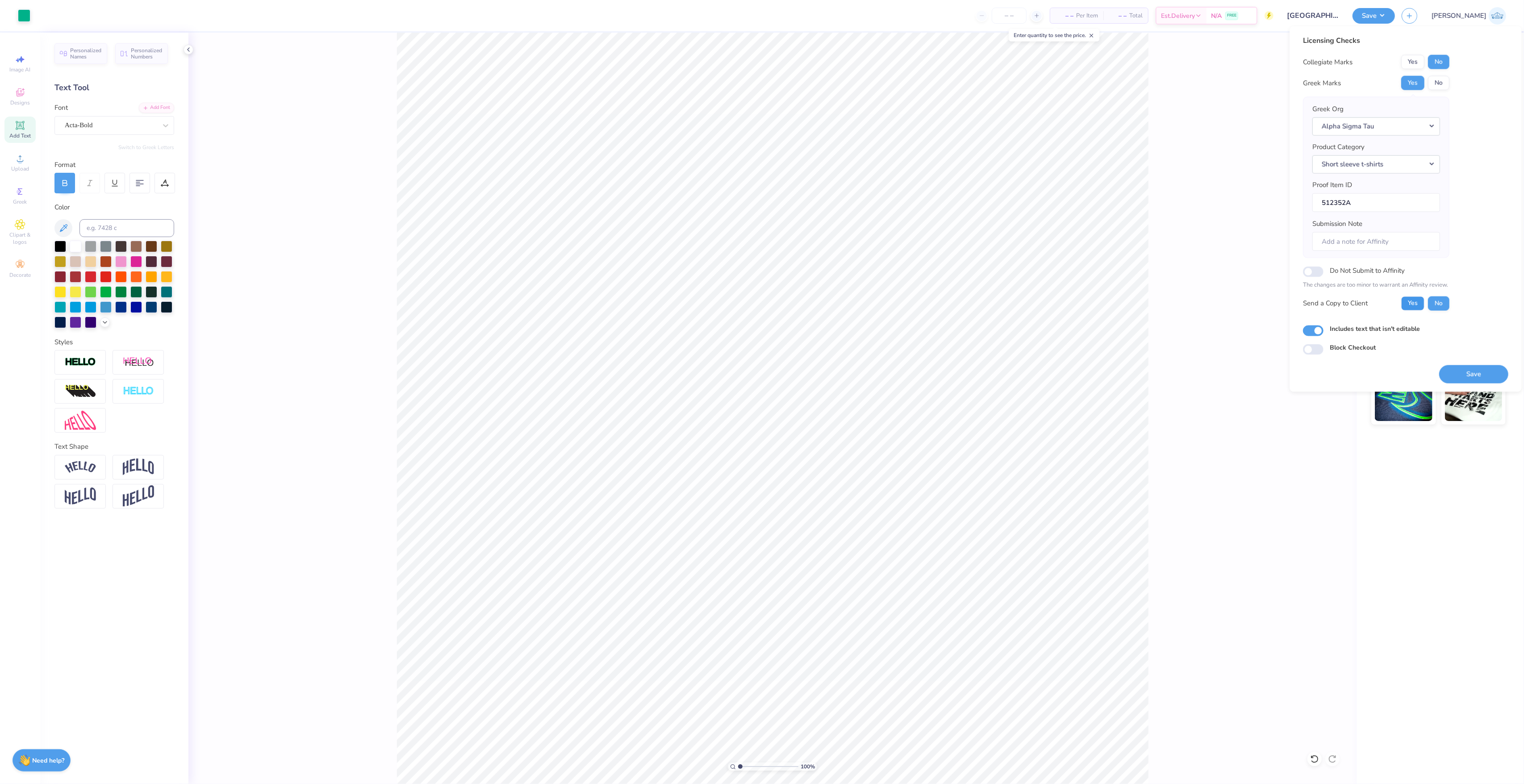
click at [1421, 308] on button "Yes" at bounding box center [1413, 303] width 23 height 14
click at [1448, 369] on button "Save" at bounding box center [1474, 374] width 69 height 18
